Goal: Transaction & Acquisition: Purchase product/service

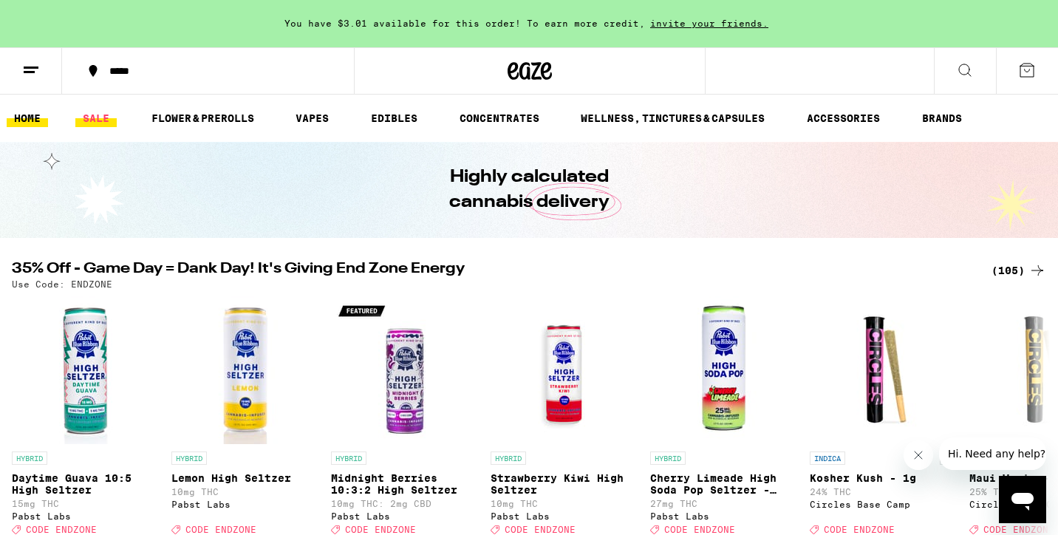
click at [110, 113] on link "SALE" at bounding box center [95, 118] width 41 height 18
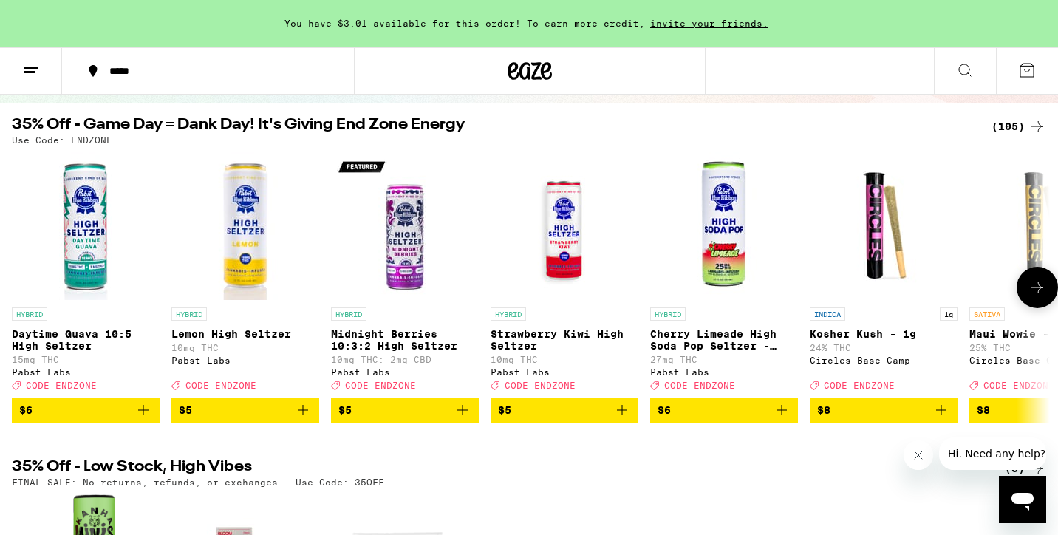
scroll to position [143, 0]
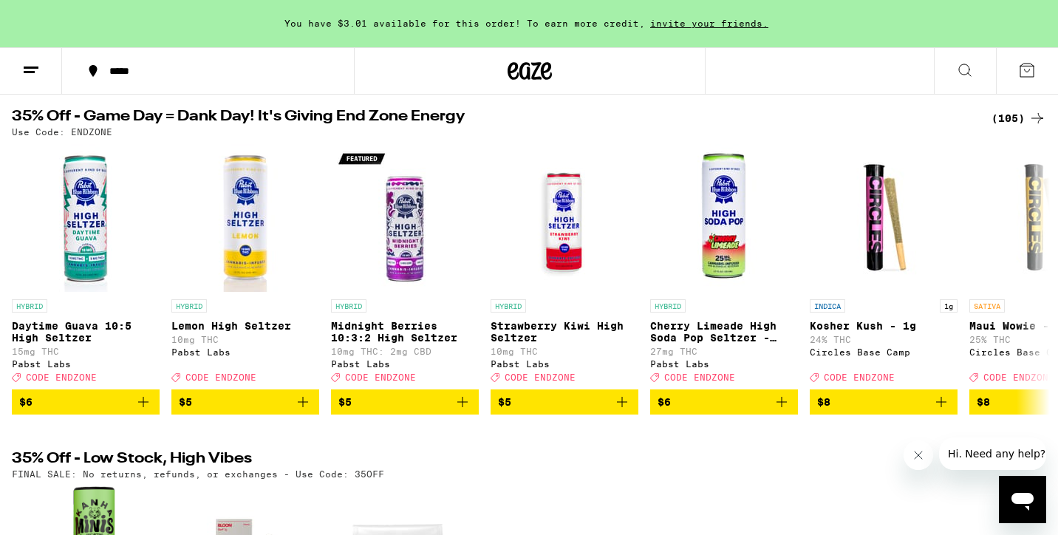
click at [1008, 120] on div "(105)" at bounding box center [1018, 118] width 55 height 18
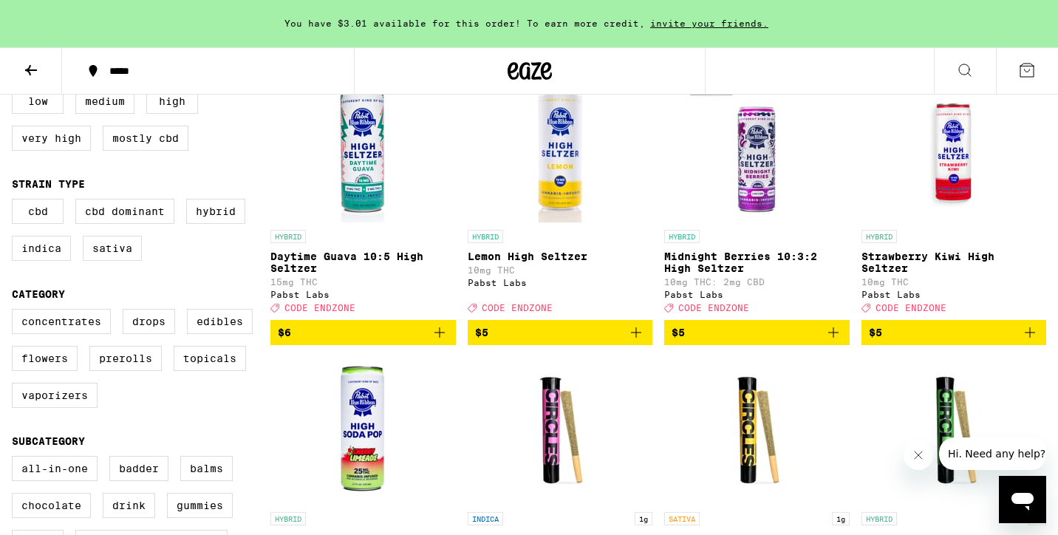
scroll to position [237, 0]
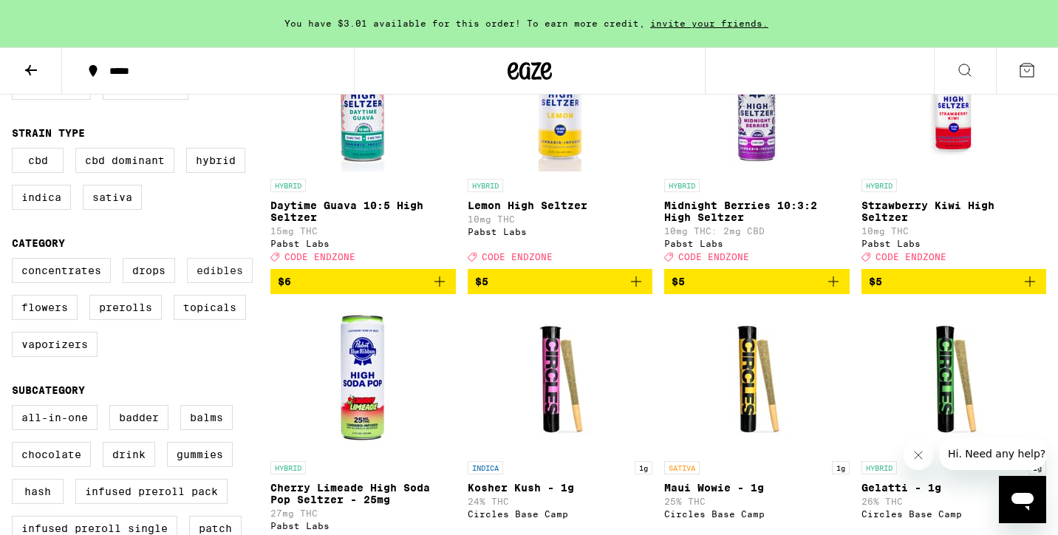
click at [239, 283] on label "Edibles" at bounding box center [220, 270] width 66 height 25
click at [16, 261] on input "Edibles" at bounding box center [15, 260] width 1 height 1
checkbox input "true"
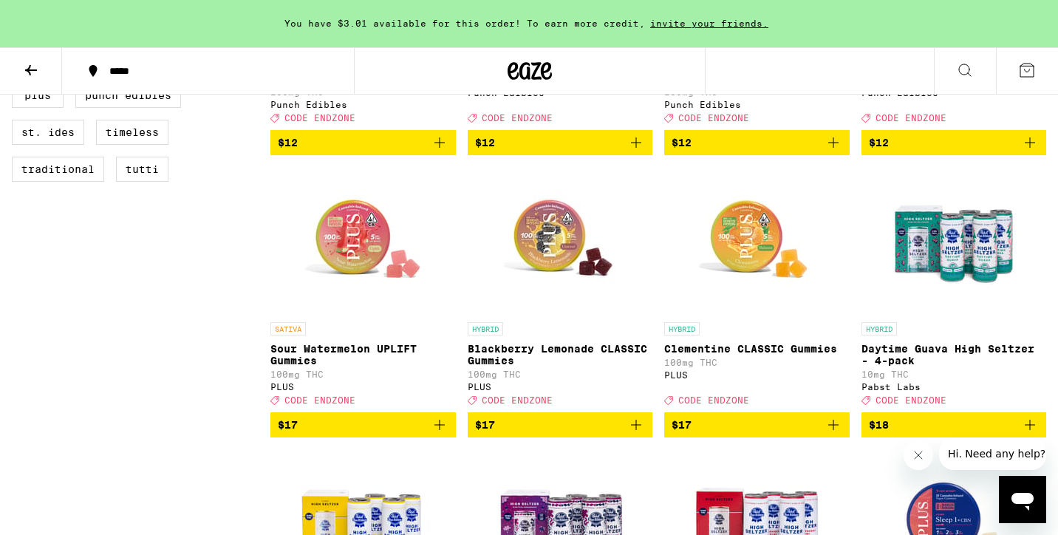
scroll to position [1192, 0]
